Goal: Check status

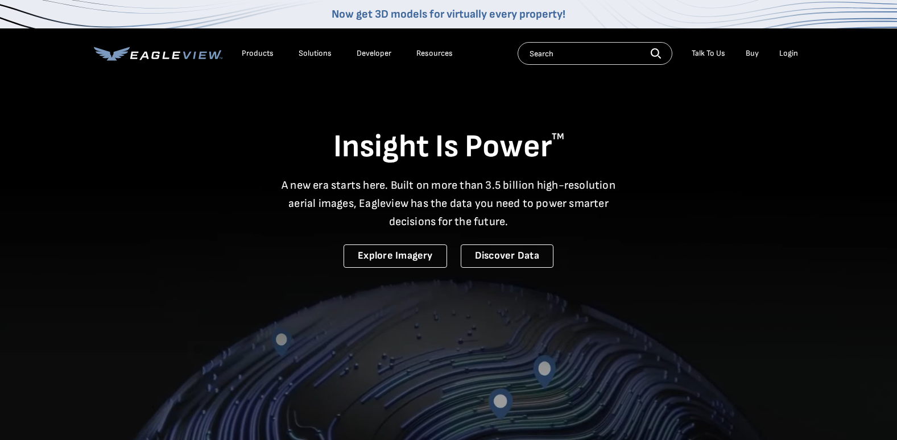
click at [787, 49] on div "Login" at bounding box center [789, 53] width 19 height 10
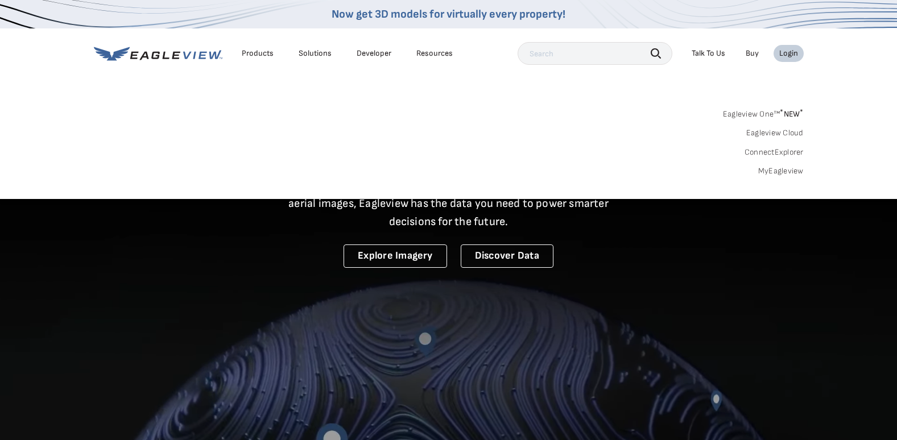
click at [787, 168] on link "MyEagleview" at bounding box center [782, 171] width 46 height 10
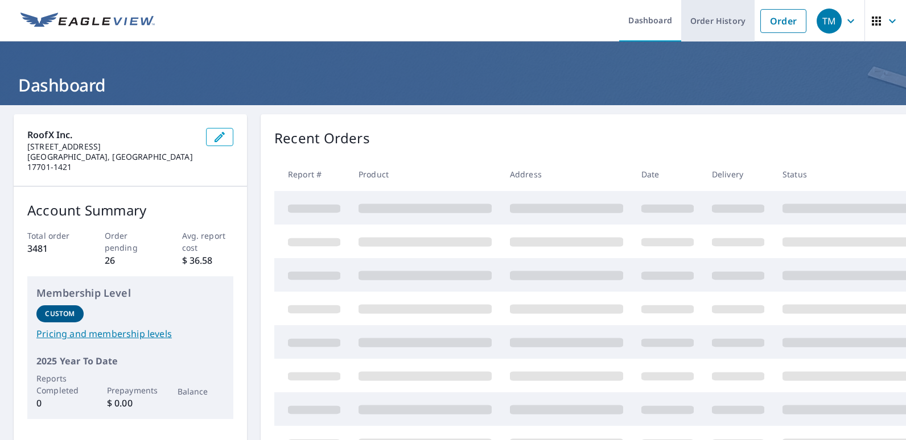
click at [709, 20] on link "Order History" at bounding box center [717, 21] width 73 height 42
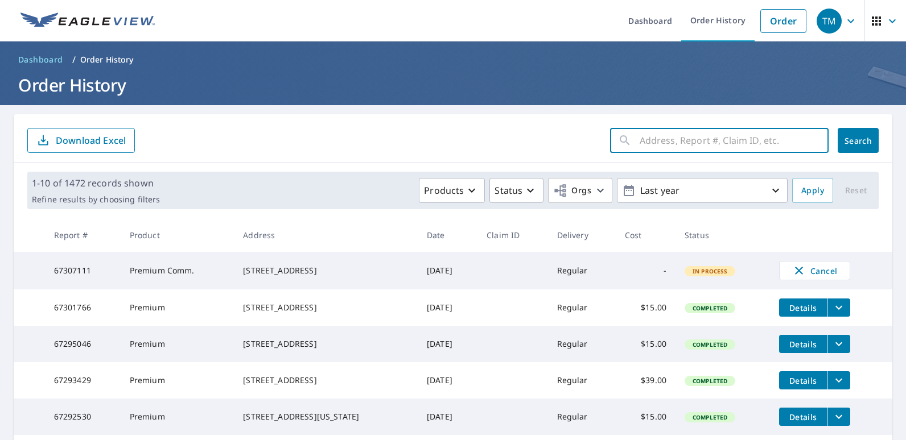
click at [727, 135] on input "text" at bounding box center [734, 141] width 189 height 32
type input "[STREET_ADDRESS]"
click button "Search" at bounding box center [858, 140] width 41 height 25
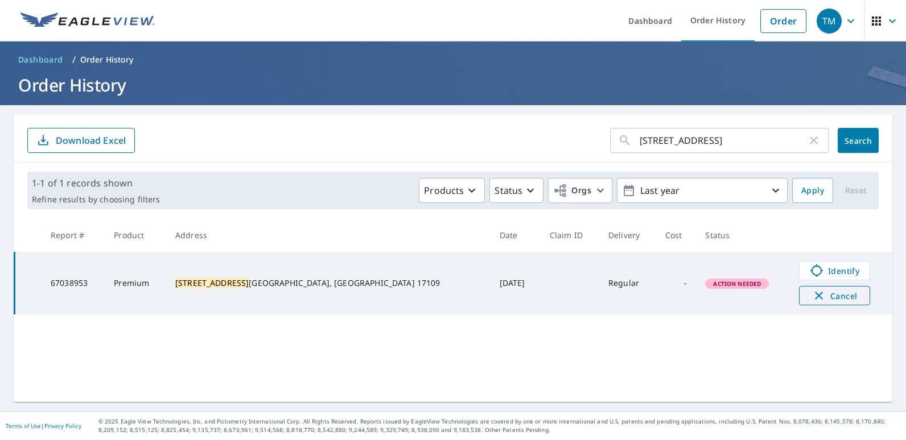
click at [815, 293] on icon "button" at bounding box center [819, 296] width 8 height 8
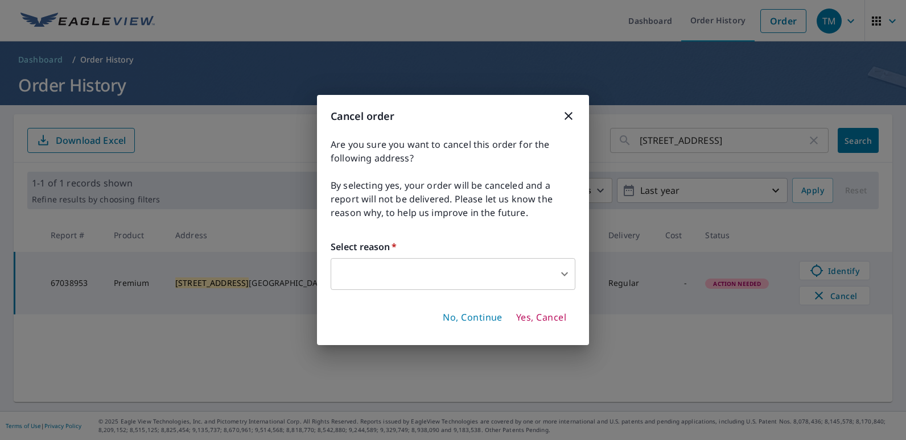
click at [450, 274] on body "TM TM Dashboard Order History Order TM Dashboard / Order History Order History …" at bounding box center [453, 220] width 906 height 440
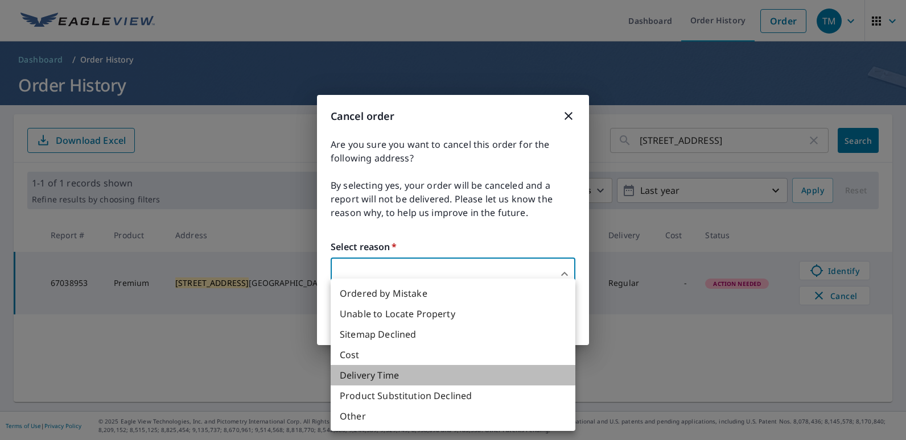
click at [356, 372] on li "Delivery Time" at bounding box center [453, 375] width 245 height 20
type input "34"
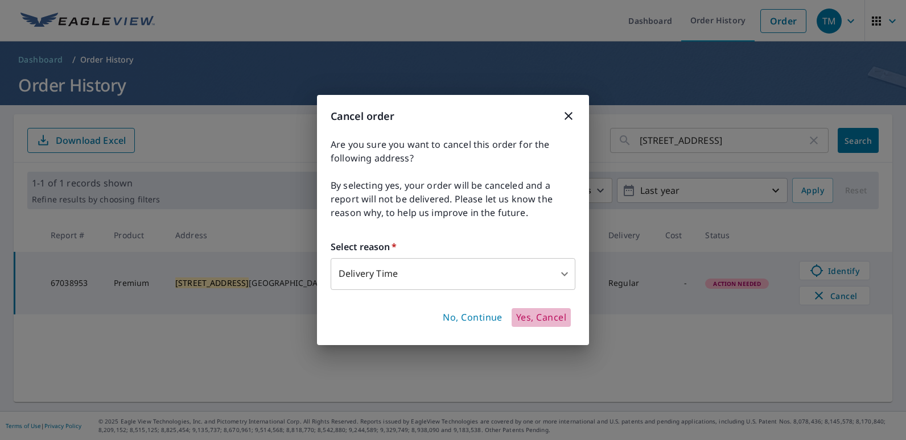
click at [550, 318] on span "Yes, Cancel" at bounding box center [541, 318] width 50 height 13
